Goal: Task Accomplishment & Management: Manage account settings

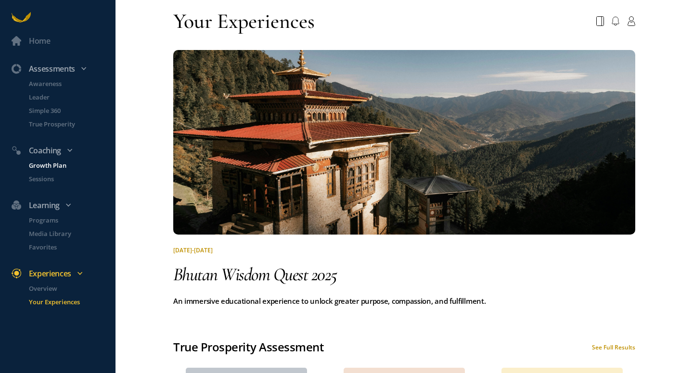
click at [49, 165] on p "Growth Plan" at bounding box center [71, 166] width 85 height 10
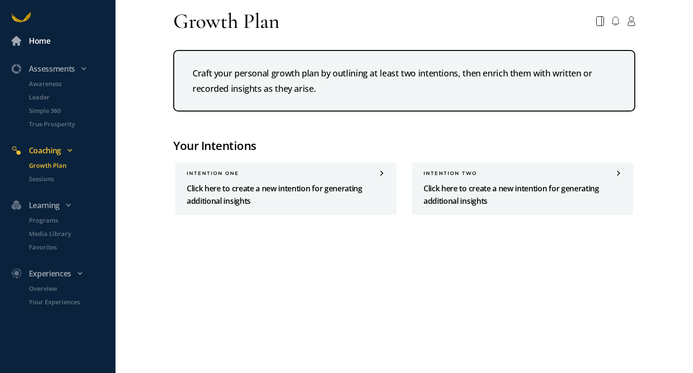
click at [40, 42] on div "Home" at bounding box center [40, 41] width 22 height 13
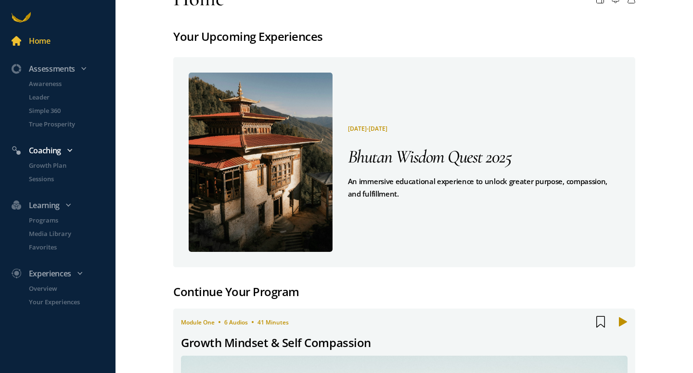
scroll to position [24, 0]
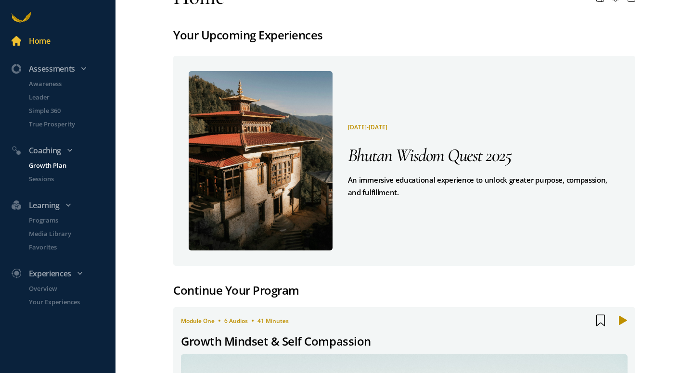
click at [55, 163] on p "Growth Plan" at bounding box center [71, 166] width 85 height 10
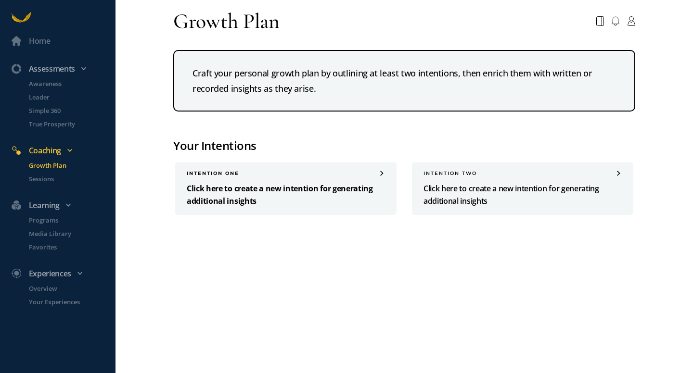
click at [232, 178] on div "INTENTION one Click here to create a new intention for generating additional in…" at bounding box center [285, 189] width 221 height 52
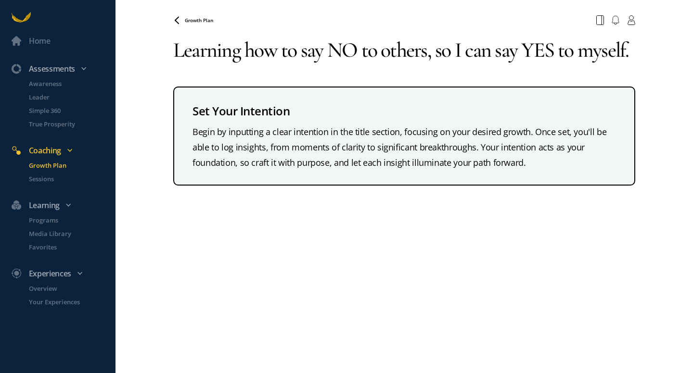
type textarea "Learning how to say NO to others, so I can say YES to myself."
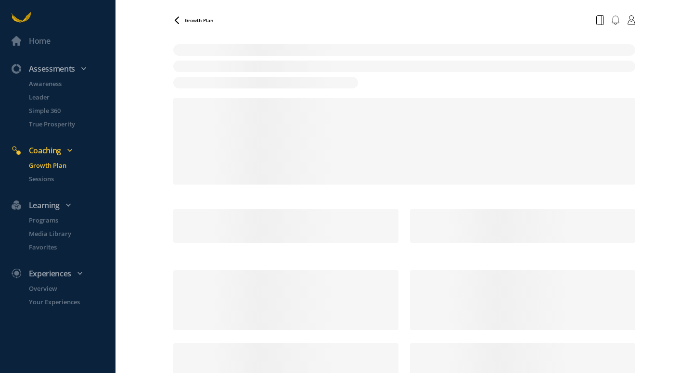
click at [59, 163] on p "Growth Plan" at bounding box center [71, 166] width 85 height 10
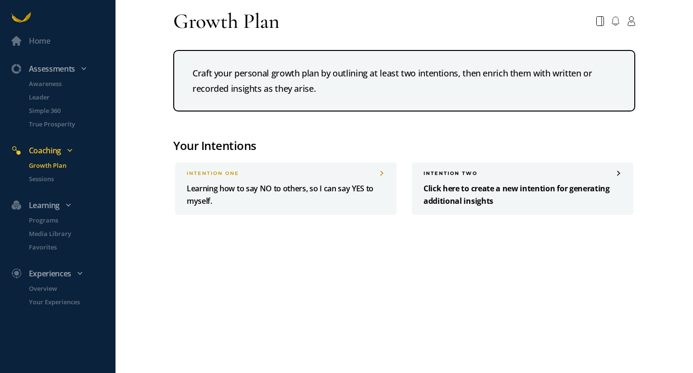
click at [491, 186] on p "Click here to create a new intention for generating additional insights" at bounding box center [522, 194] width 198 height 25
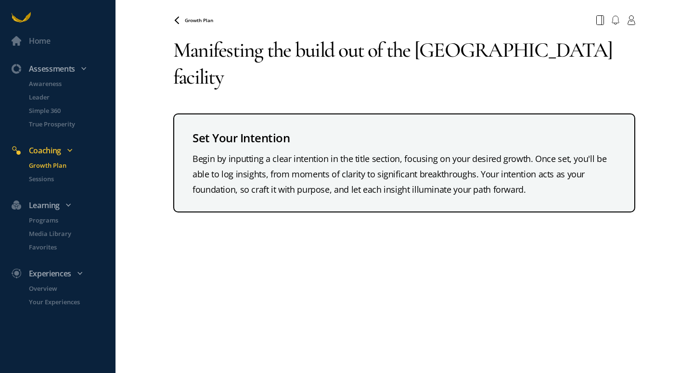
type textarea "Manifesting the build out of the [GEOGRAPHIC_DATA] facility."
click at [253, 81] on textarea "Manifesting the build out of the [GEOGRAPHIC_DATA] facility." at bounding box center [404, 63] width 462 height 69
drag, startPoint x: 230, startPoint y: 77, endPoint x: 169, endPoint y: 51, distance: 66.4
click at [169, 51] on div "Home Assessments Awareness Leader Simple 360 True Prosperity Coaching Growth Pl…" at bounding box center [346, 186] width 693 height 373
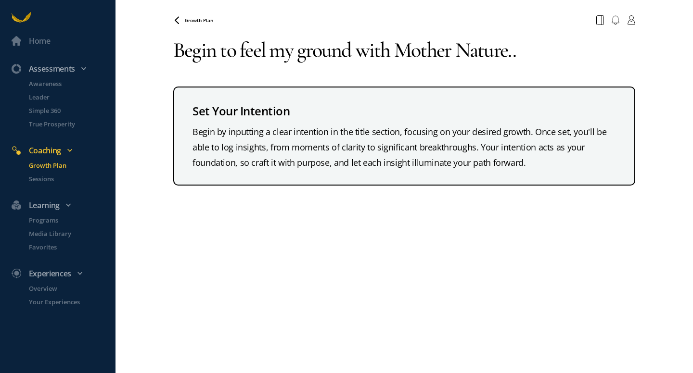
click at [352, 52] on textarea "Begin to feel my ground with Mother Nature.." at bounding box center [404, 50] width 462 height 42
click at [300, 54] on textarea "Begin to feel my grounded with Mother Nature.." at bounding box center [404, 50] width 462 height 42
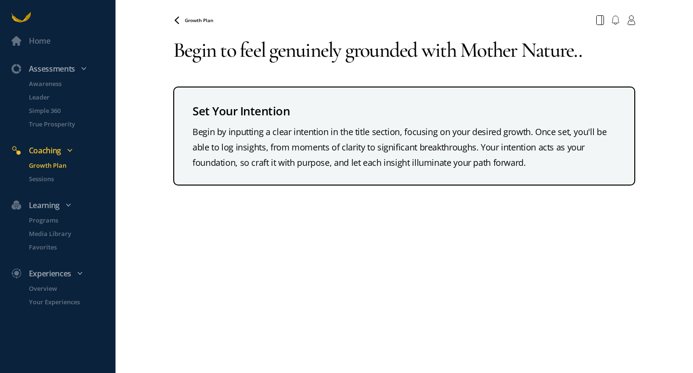
type textarea "Begin to feel genuinely grounded with Mother Nature.."
click at [338, 73] on div "Begin to feel genuinely grounded with Mother Nature.. Set Your Intention Begin …" at bounding box center [404, 107] width 462 height 157
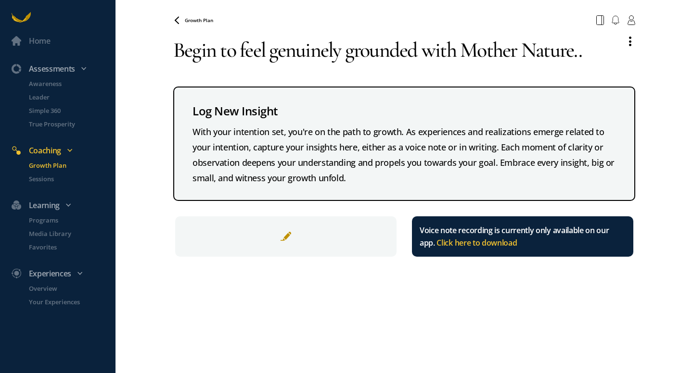
drag, startPoint x: 418, startPoint y: 52, endPoint x: 350, endPoint y: 51, distance: 67.8
click at [350, 51] on textarea "Begin to feel genuinely grounded with Mother Nature.." at bounding box center [395, 50] width 444 height 42
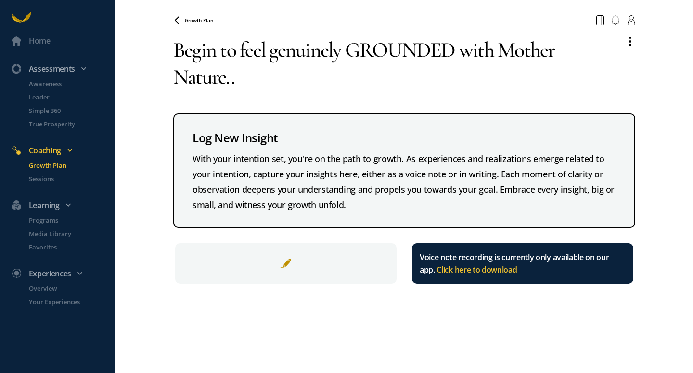
click at [279, 83] on textarea "Begin to feel genuinely GROUNDED with Mother Nature.." at bounding box center [395, 63] width 444 height 69
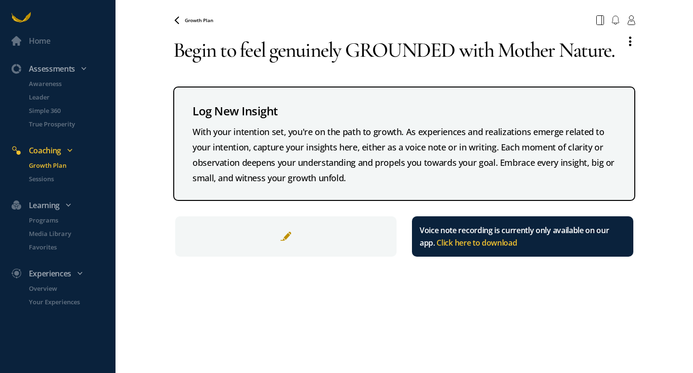
click at [267, 48] on textarea "Begin to feel genuinely GROUNDED with Mother Nature." at bounding box center [395, 50] width 444 height 42
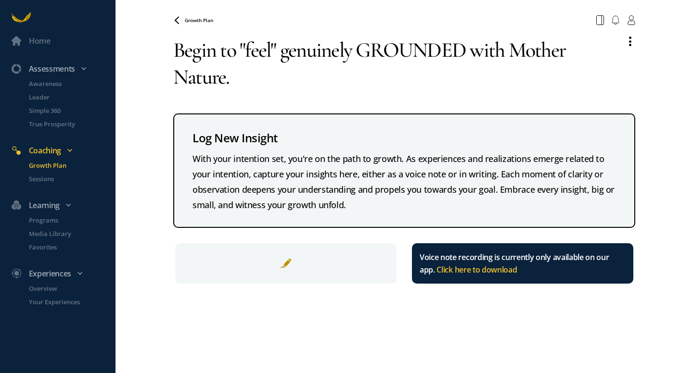
click at [264, 82] on textarea "Begin to "feel" genuinely GROUNDED with Mother Nature." at bounding box center [395, 63] width 444 height 69
type textarea "Begin to "feel" genuinely GROUNDED with Mother Nature."
click at [176, 20] on icon at bounding box center [177, 19] width 4 height 6
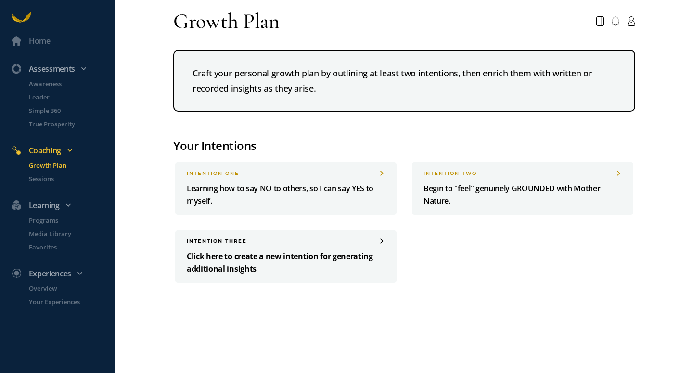
click at [297, 271] on p "Click here to create a new intention for generating additional insights" at bounding box center [286, 262] width 198 height 25
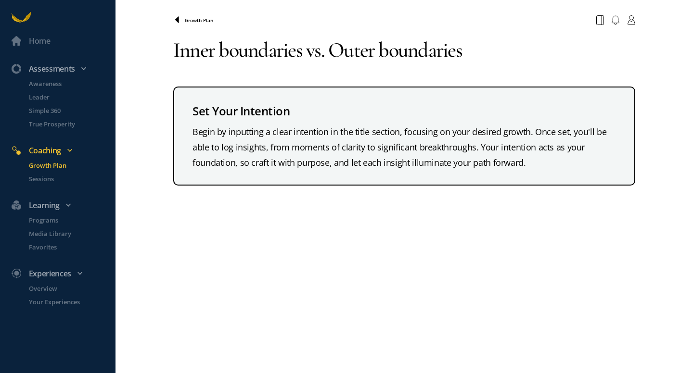
type textarea "Inner boundaries vs. Outer boundaries"
click at [177, 20] on icon at bounding box center [177, 19] width 4 height 6
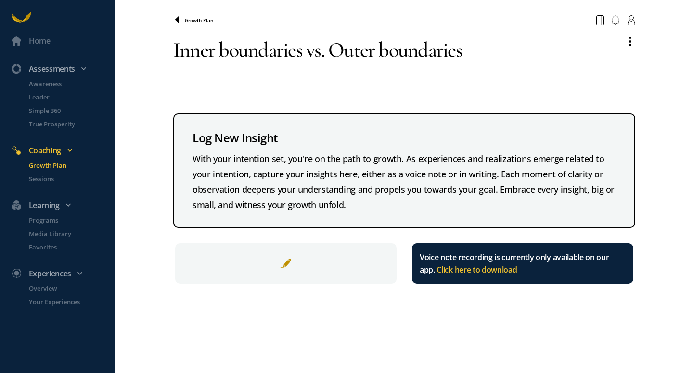
click at [175, 21] on icon at bounding box center [177, 20] width 8 height 8
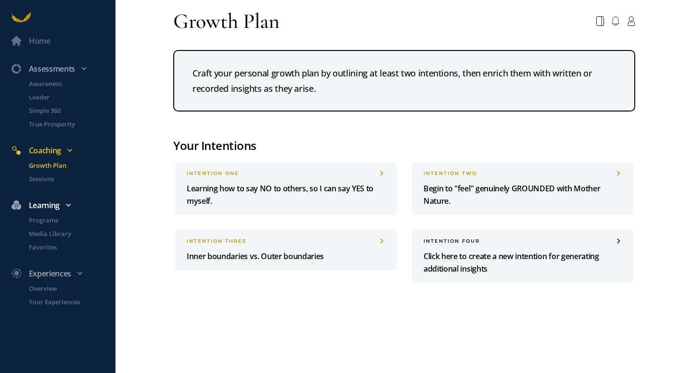
click at [49, 202] on div "Learning" at bounding box center [63, 205] width 114 height 13
click at [69, 203] on icon at bounding box center [68, 206] width 6 height 6
click at [49, 235] on p "Media Library" at bounding box center [71, 234] width 85 height 10
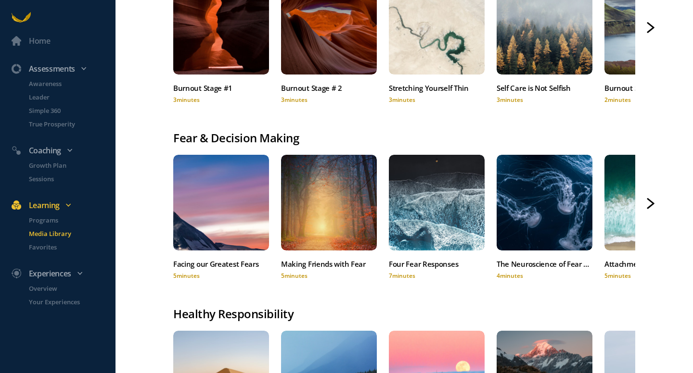
scroll to position [129, 0]
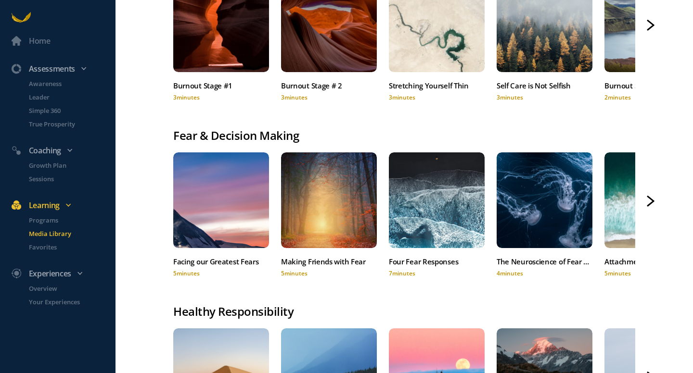
click at [649, 199] on icon at bounding box center [650, 201] width 8 height 11
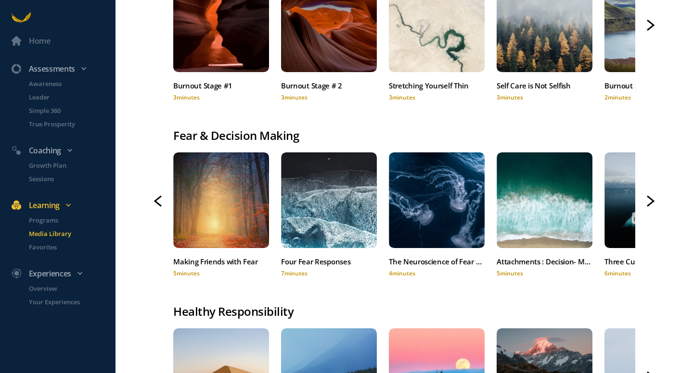
click at [649, 199] on icon at bounding box center [650, 201] width 8 height 11
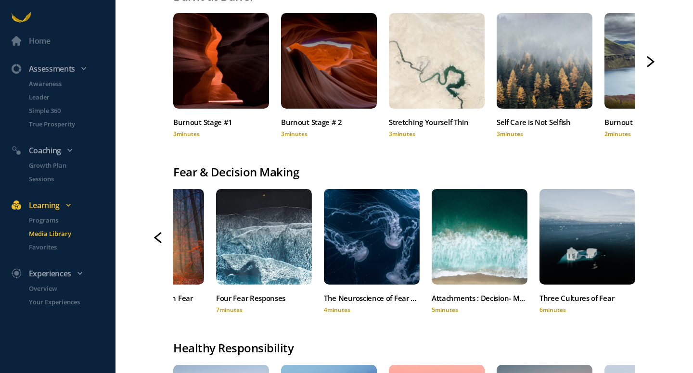
scroll to position [0, 0]
